Goal: Use online tool/utility: Use online tool/utility

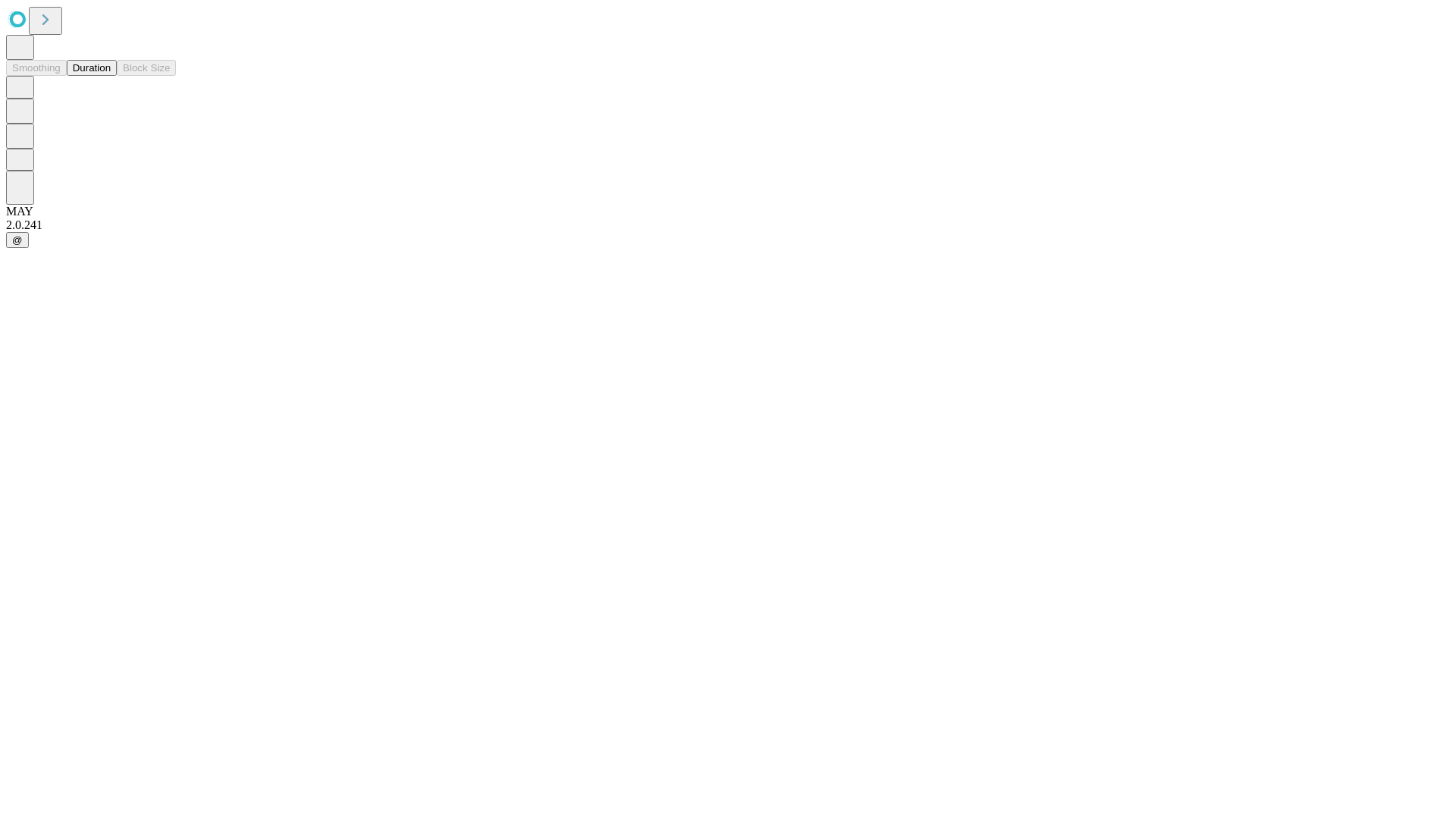
click at [111, 76] on button "Duration" at bounding box center [91, 68] width 50 height 16
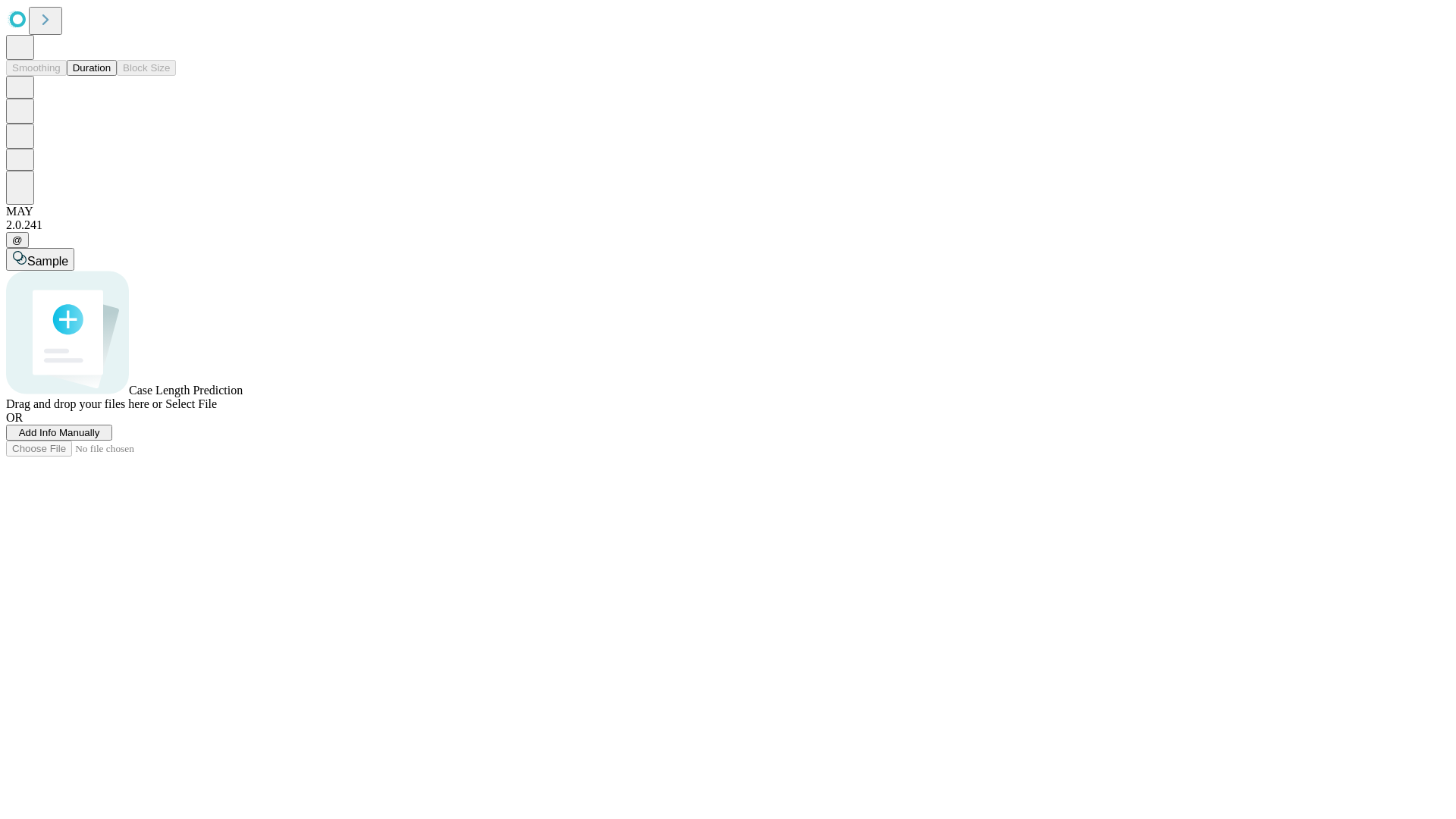
click at [216, 410] on span "Select File" at bounding box center [191, 404] width 51 height 13
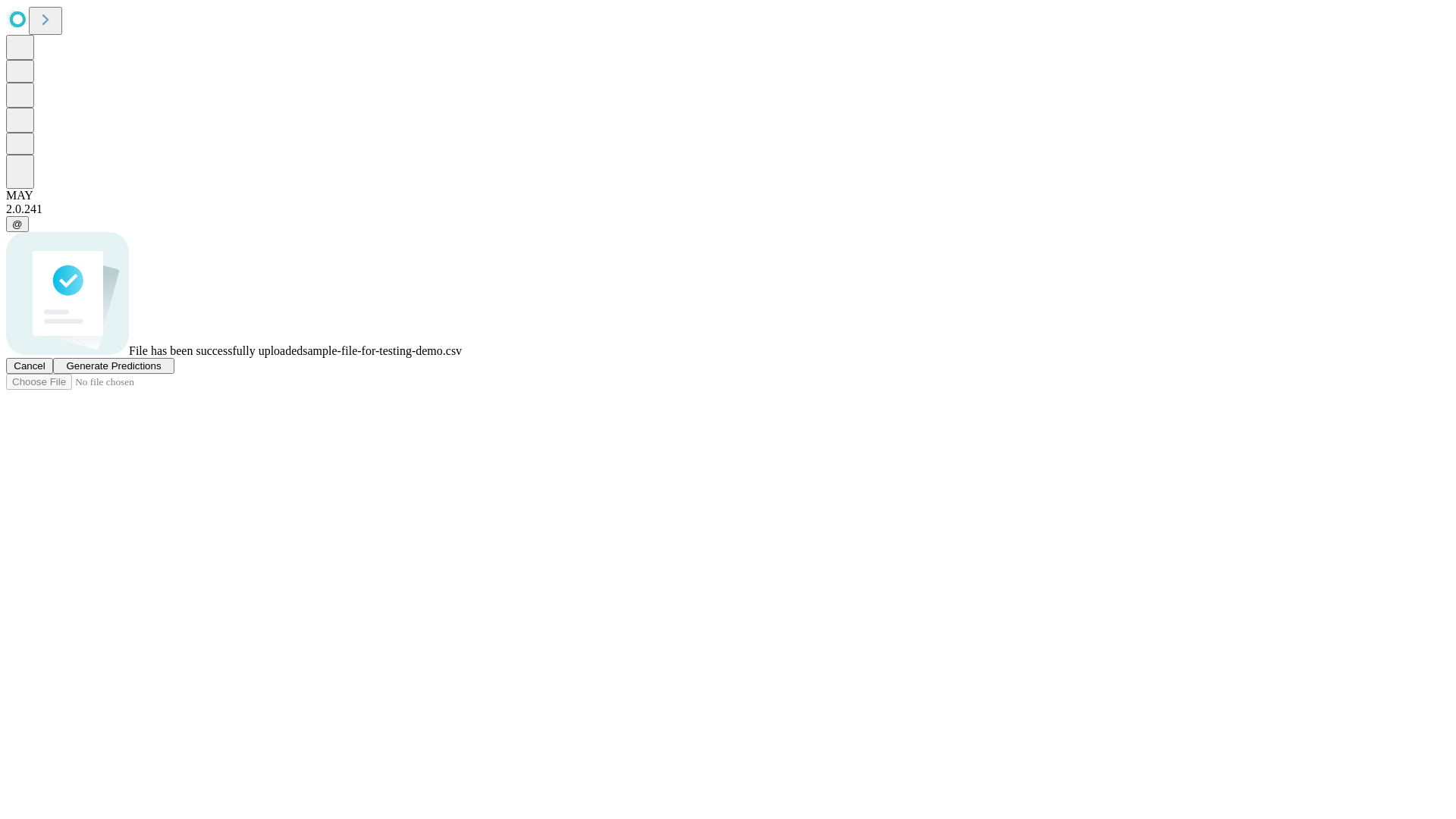
click at [161, 372] on span "Generate Predictions" at bounding box center [113, 365] width 95 height 11
